Goal: Transaction & Acquisition: Subscribe to service/newsletter

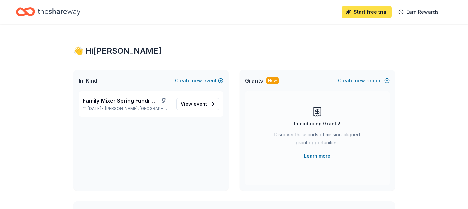
click at [355, 11] on link "Start free trial" at bounding box center [367, 12] width 50 height 12
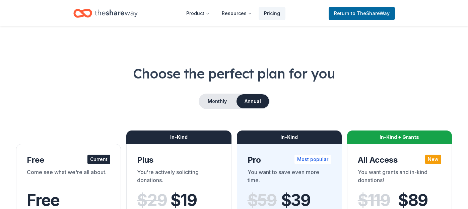
click at [400, 79] on h1 "Choose the perfect plan for you" at bounding box center [234, 73] width 436 height 19
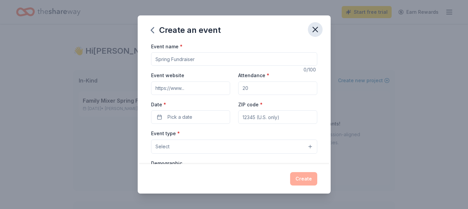
click at [319, 30] on icon "button" at bounding box center [314, 29] width 9 height 9
